Goal: Information Seeking & Learning: Check status

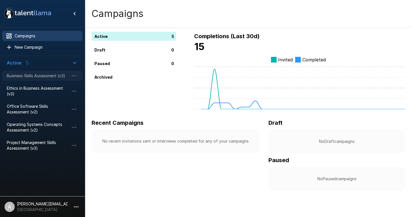
click at [57, 77] on span "Business Skills Assessment (v3)" at bounding box center [38, 76] width 62 height 6
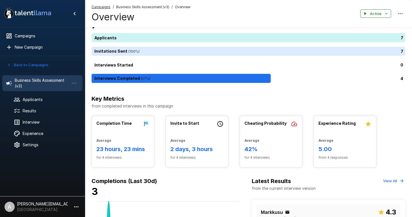
scroll to position [8, 0]
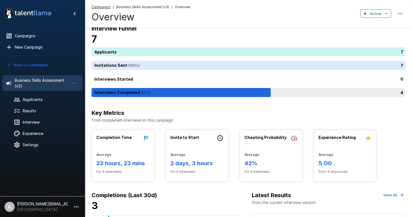
click at [384, 93] on div "4" at bounding box center [250, 92] width 316 height 9
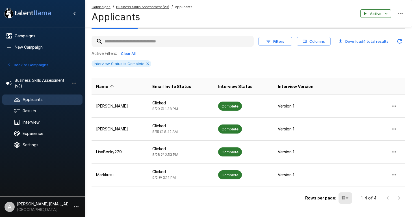
scroll to position [28, 0]
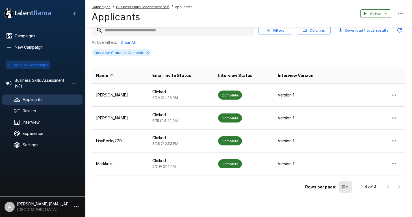
click at [28, 64] on button "Back to Campaigns" at bounding box center [28, 64] width 44 height 9
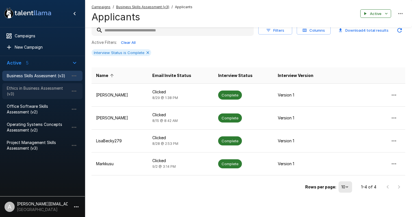
click at [21, 87] on span "Ethics in Business Assessment (v3)" at bounding box center [38, 90] width 62 height 11
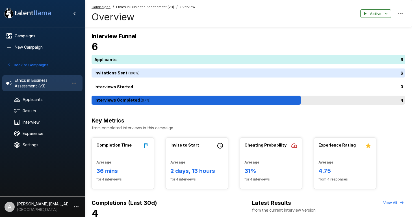
click at [272, 96] on div "4" at bounding box center [250, 100] width 316 height 9
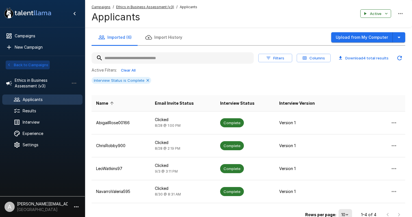
click at [29, 66] on button "Back to Campaigns" at bounding box center [28, 64] width 44 height 9
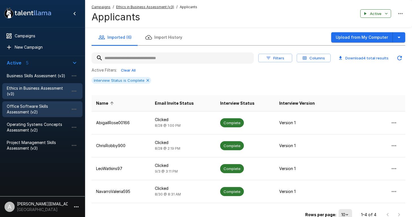
click at [25, 107] on span "Office Software Skills Assessment (v2)" at bounding box center [38, 108] width 62 height 11
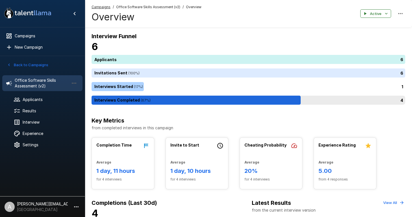
click at [217, 101] on div "4" at bounding box center [250, 100] width 316 height 9
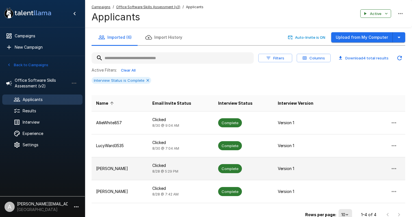
click at [228, 168] on span "Complete" at bounding box center [230, 168] width 24 height 5
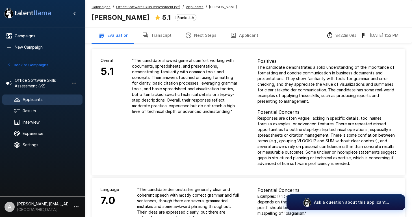
click at [165, 36] on button "Transcript" at bounding box center [156, 35] width 43 height 16
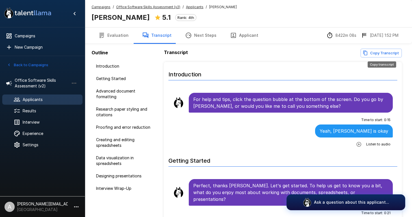
click at [384, 53] on button "Copy Transcript" at bounding box center [381, 53] width 41 height 9
click at [29, 64] on button "Back to Campaigns" at bounding box center [28, 64] width 44 height 9
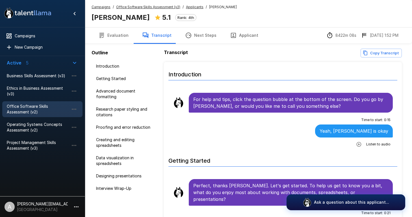
click at [32, 81] on li "Business Skills Assessment (v3)" at bounding box center [42, 76] width 80 height 12
click at [32, 79] on span "Business Skills Assessment (v3)" at bounding box center [38, 76] width 62 height 6
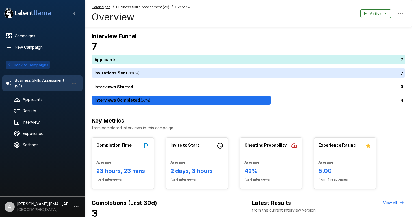
click at [43, 65] on button "Back to Campaigns" at bounding box center [28, 64] width 44 height 9
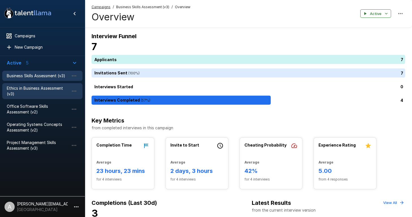
click at [38, 88] on span "Ethics in Business Assessment (v3)" at bounding box center [38, 90] width 62 height 11
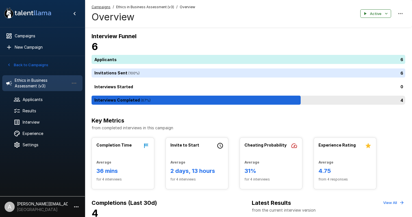
click at [273, 100] on div "4" at bounding box center [250, 100] width 316 height 9
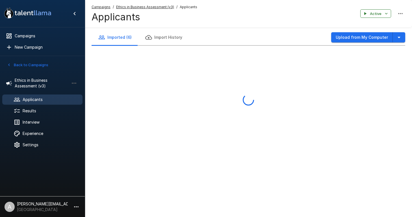
click at [273, 100] on div at bounding box center [249, 100] width 314 height 109
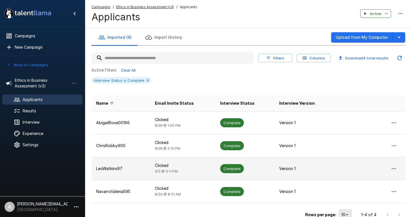
click at [233, 168] on span "Complete" at bounding box center [232, 168] width 24 height 5
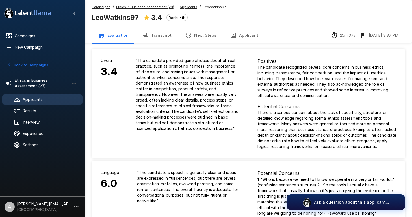
click at [162, 36] on button "Transcript" at bounding box center [156, 35] width 43 height 16
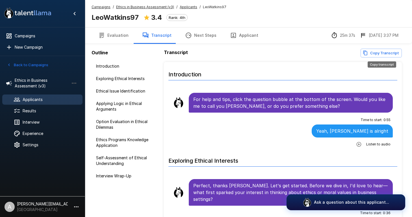
click at [388, 53] on button "Copy Transcript" at bounding box center [381, 53] width 41 height 9
click at [23, 65] on button "Back to Campaigns" at bounding box center [28, 64] width 44 height 9
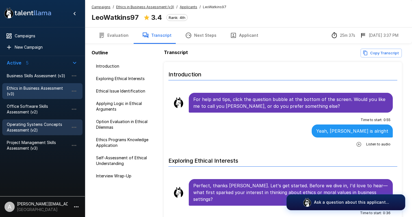
click at [31, 129] on span "Operating Systems Concepts Assessment (v2)" at bounding box center [38, 127] width 62 height 11
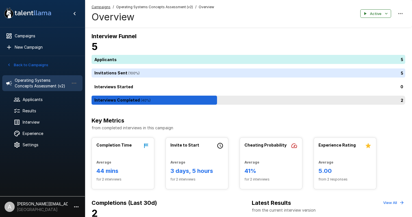
click at [163, 98] on div "2" at bounding box center [250, 100] width 316 height 9
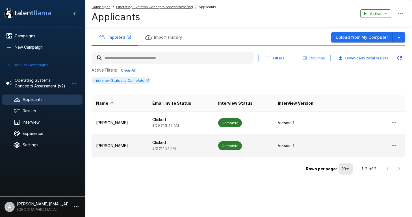
click at [225, 143] on span "Complete" at bounding box center [230, 145] width 24 height 5
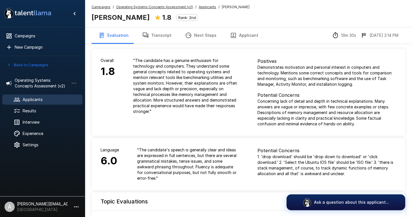
click at [165, 37] on button "Transcript" at bounding box center [156, 35] width 43 height 16
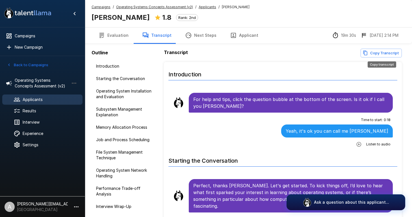
click at [381, 53] on button "Copy Transcript" at bounding box center [381, 53] width 41 height 9
click at [33, 64] on button "Back to Campaigns" at bounding box center [28, 64] width 44 height 9
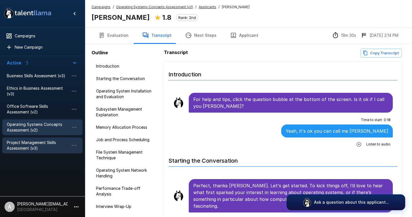
click at [35, 149] on span "Project Management Skills Assessment (v3)" at bounding box center [38, 145] width 62 height 11
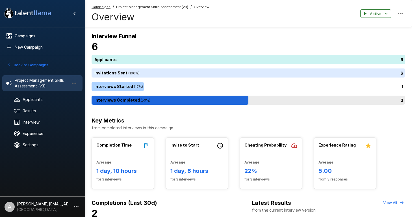
click at [202, 101] on div "3" at bounding box center [250, 100] width 316 height 9
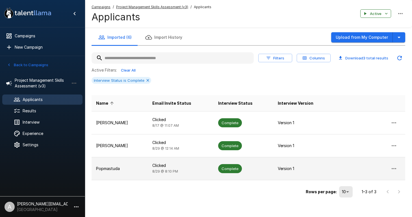
click at [228, 172] on div "Complete" at bounding box center [230, 168] width 24 height 9
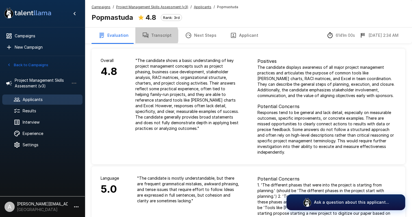
click at [152, 36] on button "Transcript" at bounding box center [156, 35] width 43 height 16
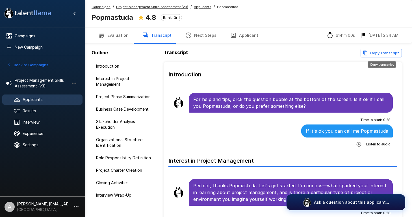
click at [387, 51] on button "Copy Transcript" at bounding box center [381, 53] width 41 height 9
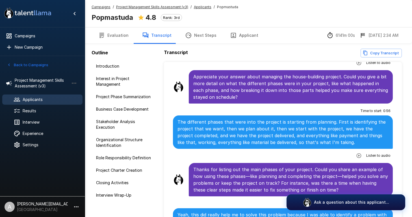
scroll to position [337, 0]
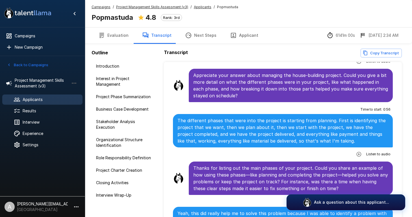
click at [120, 35] on button "Evaluation" at bounding box center [114, 35] width 44 height 16
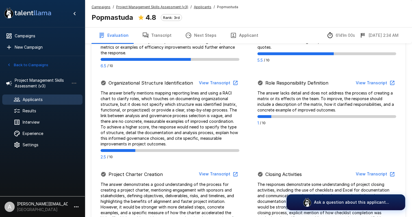
scroll to position [350, 0]
click at [39, 66] on button "Back to Campaigns" at bounding box center [28, 64] width 44 height 9
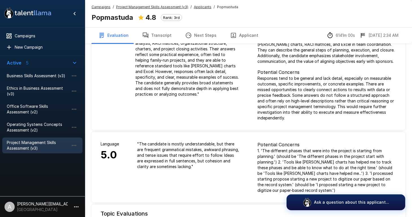
scroll to position [0, 0]
